Goal: Task Accomplishment & Management: Use online tool/utility

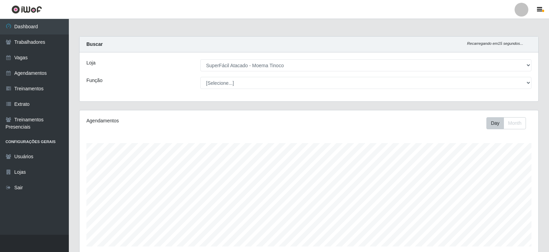
select select "540"
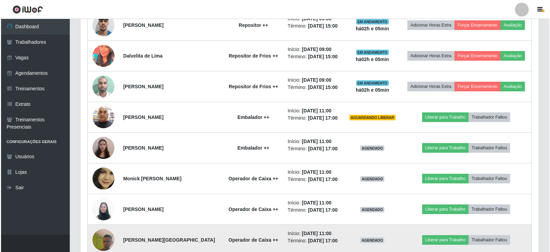
scroll to position [633, 0]
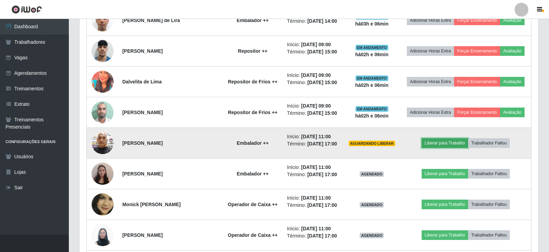
click at [443, 143] on button "Liberar para Trabalho" at bounding box center [444, 143] width 46 height 10
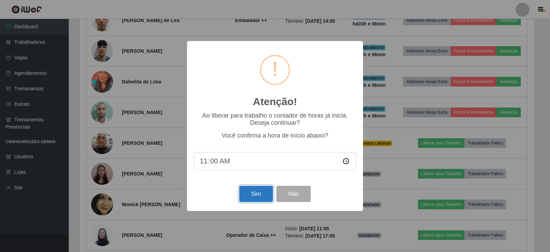
click at [254, 193] on button "Sim" at bounding box center [255, 193] width 33 height 16
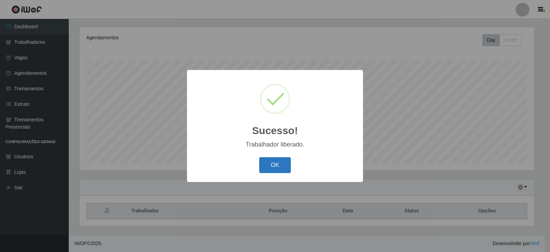
click at [281, 160] on button "OK" at bounding box center [275, 165] width 32 height 16
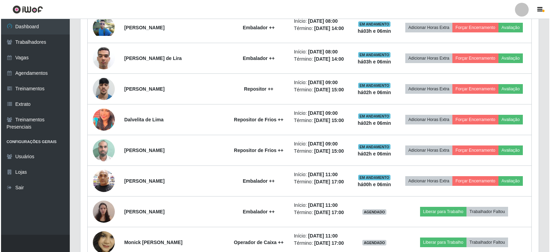
scroll to position [668, 0]
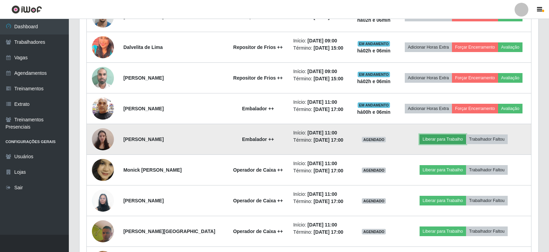
click at [441, 142] on button "Liberar para Trabalho" at bounding box center [442, 139] width 46 height 10
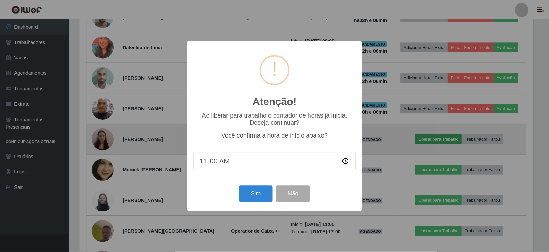
scroll to position [143, 455]
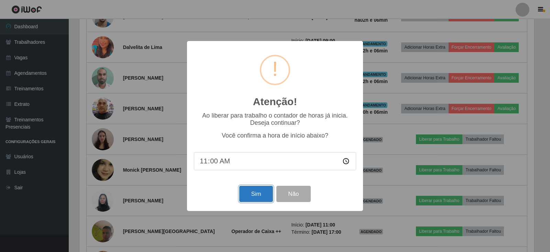
click at [253, 197] on button "Sim" at bounding box center [255, 193] width 33 height 16
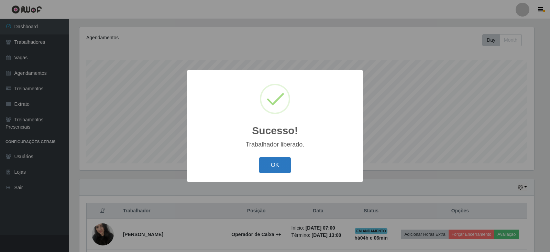
click at [270, 162] on button "OK" at bounding box center [275, 165] width 32 height 16
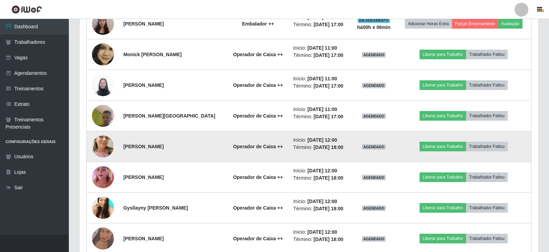
scroll to position [771, 0]
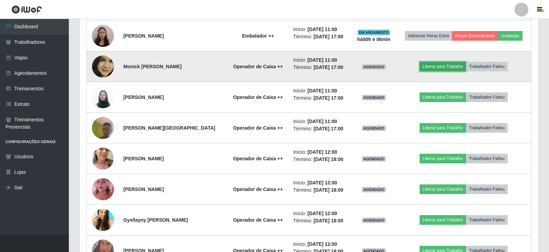
click at [439, 66] on button "Liberar para Trabalho" at bounding box center [442, 67] width 46 height 10
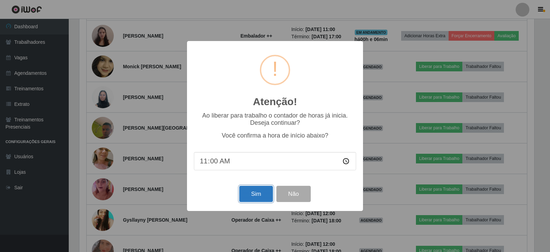
click at [260, 191] on button "Sim" at bounding box center [255, 193] width 33 height 16
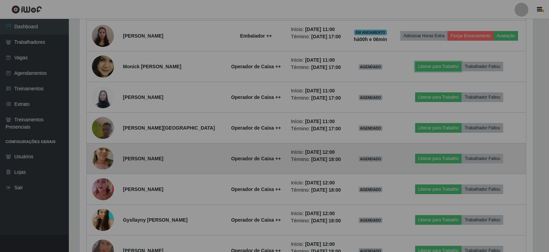
scroll to position [0, 0]
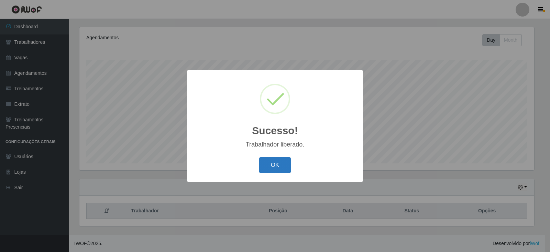
click at [285, 166] on button "OK" at bounding box center [275, 165] width 32 height 16
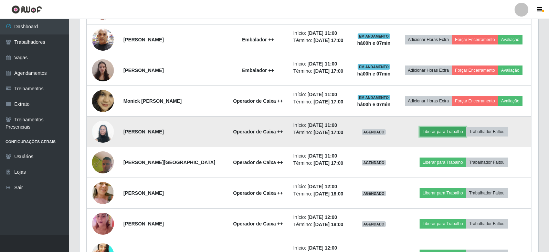
click at [438, 134] on button "Liberar para Trabalho" at bounding box center [442, 132] width 46 height 10
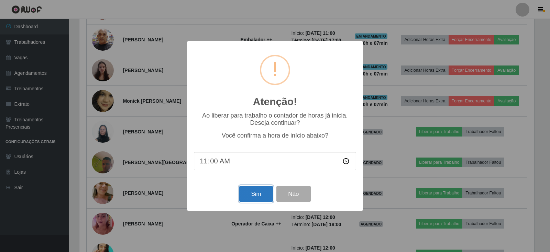
click at [261, 194] on button "Sim" at bounding box center [255, 193] width 33 height 16
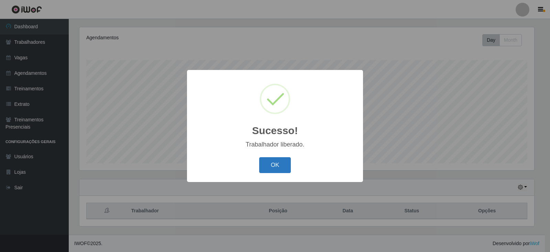
click at [284, 167] on button "OK" at bounding box center [275, 165] width 32 height 16
